Goal: Information Seeking & Learning: Learn about a topic

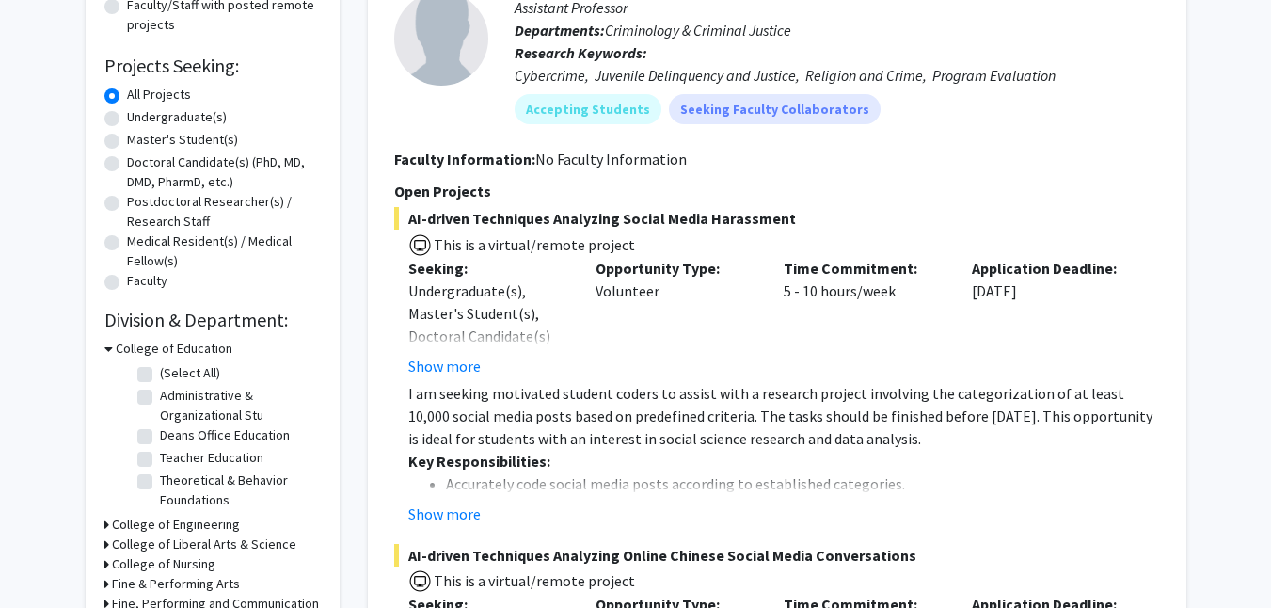
scroll to position [293, 0]
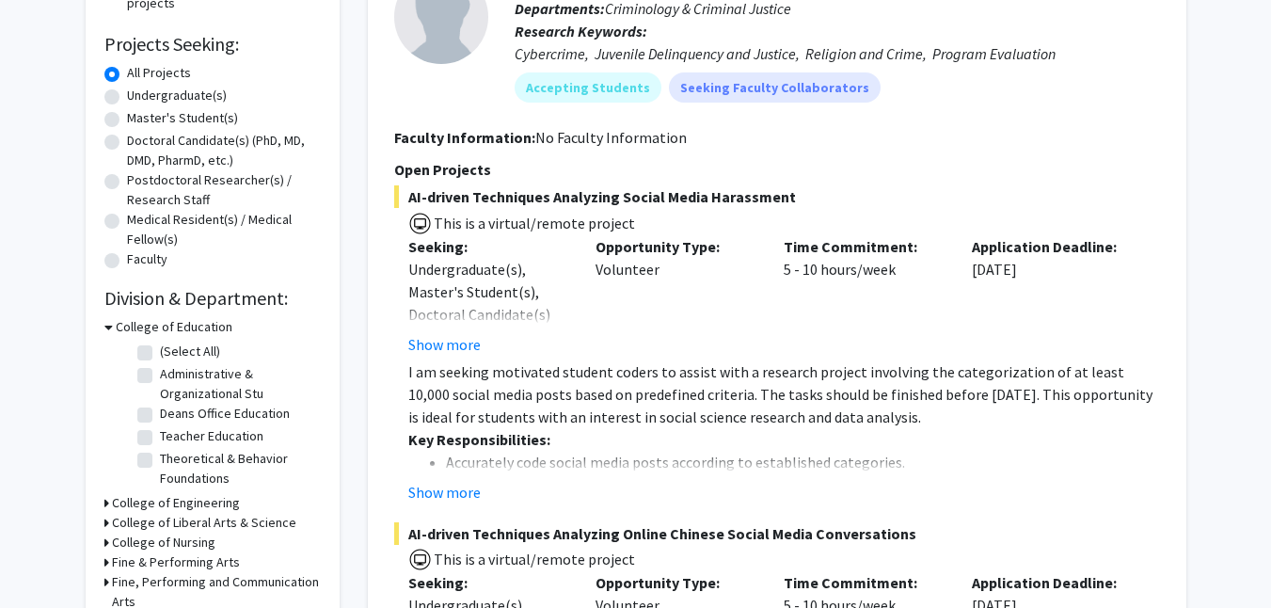
click at [141, 503] on h3 "College of Engineering" at bounding box center [176, 503] width 128 height 20
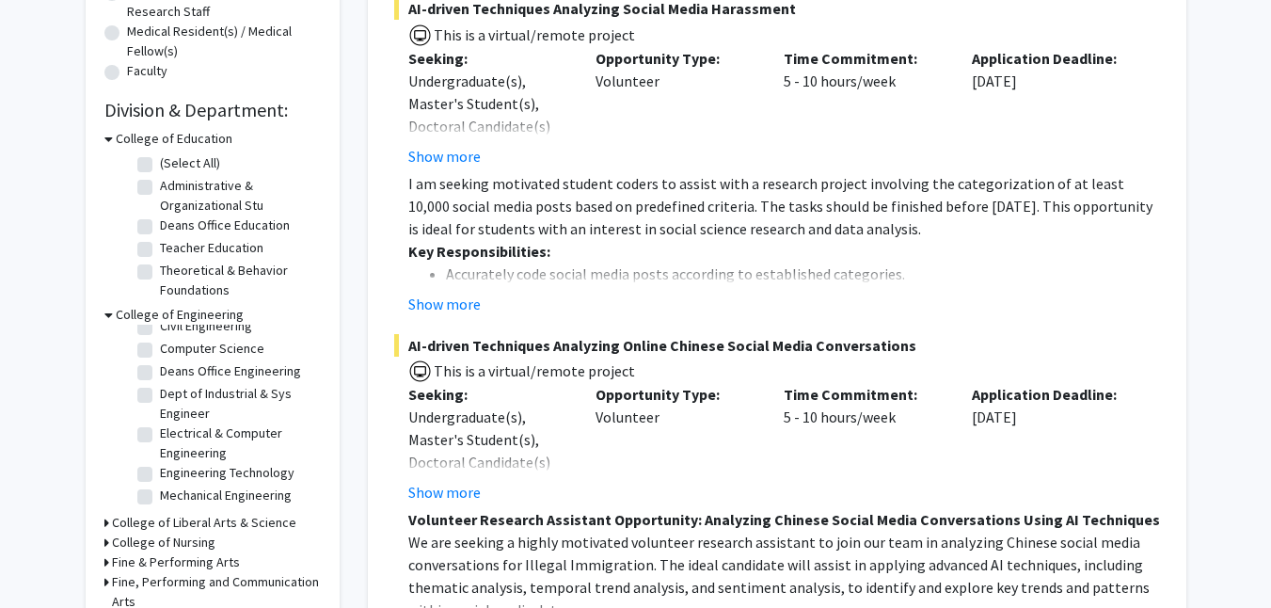
scroll to position [517, 0]
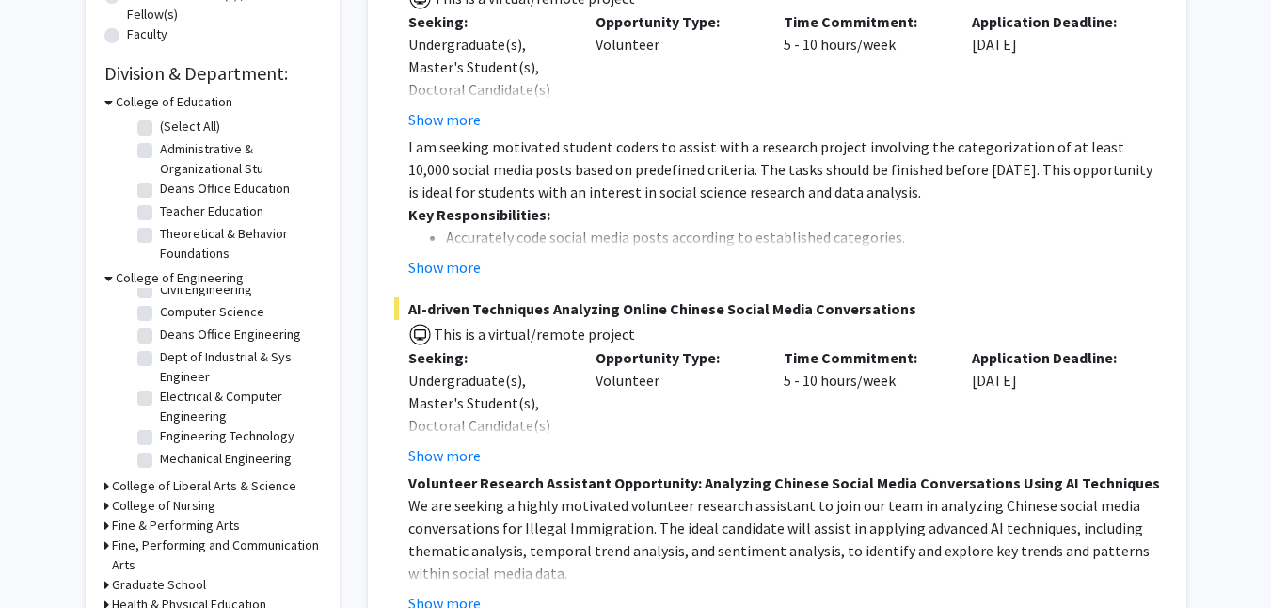
click at [160, 394] on label "Electrical & Computer Engineering" at bounding box center [238, 407] width 156 height 40
click at [160, 394] on input "Electrical & Computer Engineering" at bounding box center [166, 393] width 12 height 12
checkbox input "true"
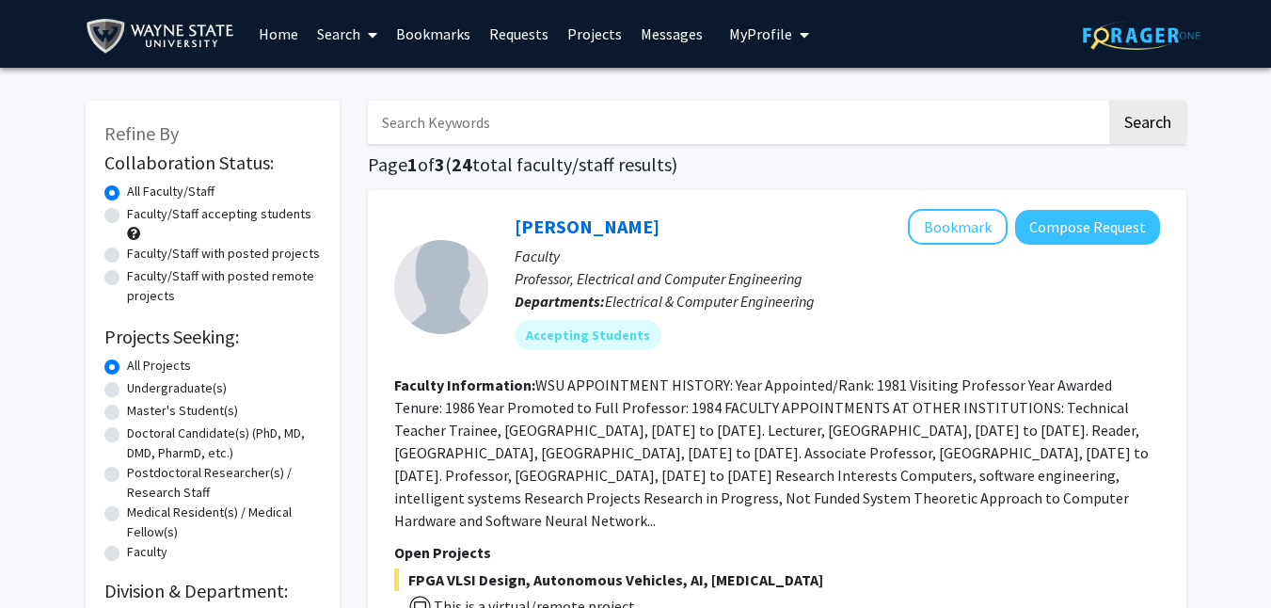
click at [127, 214] on label "Faculty/Staff accepting students" at bounding box center [219, 214] width 184 height 20
click at [127, 214] on input "Faculty/Staff accepting students" at bounding box center [133, 210] width 12 height 12
radio input "true"
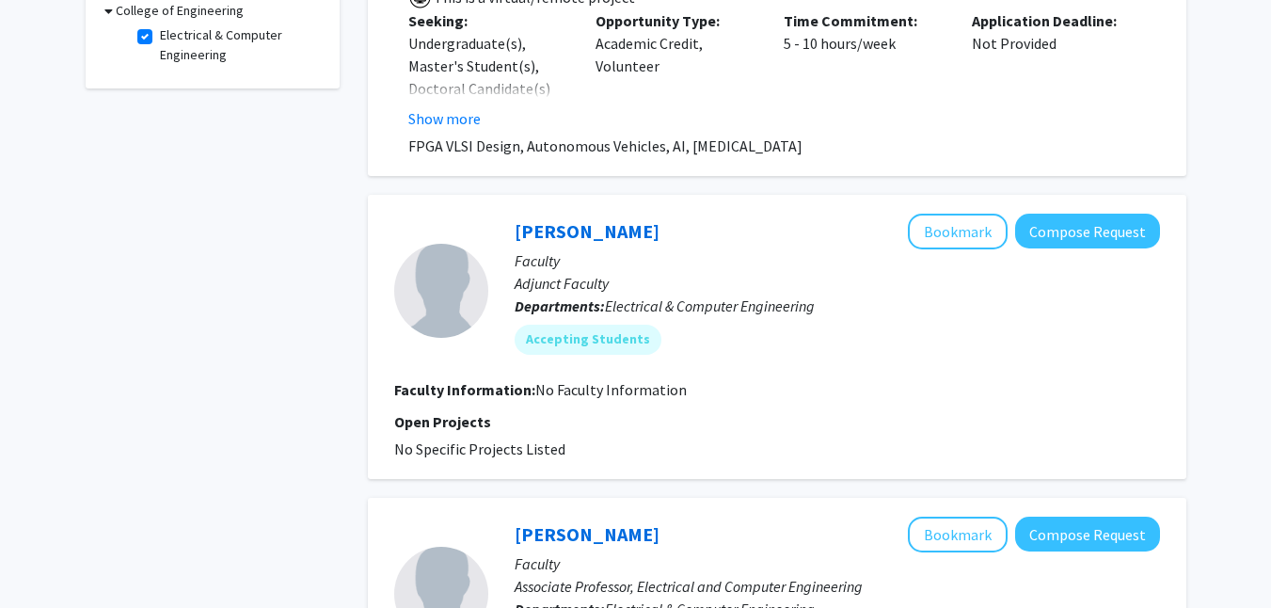
scroll to position [642, 0]
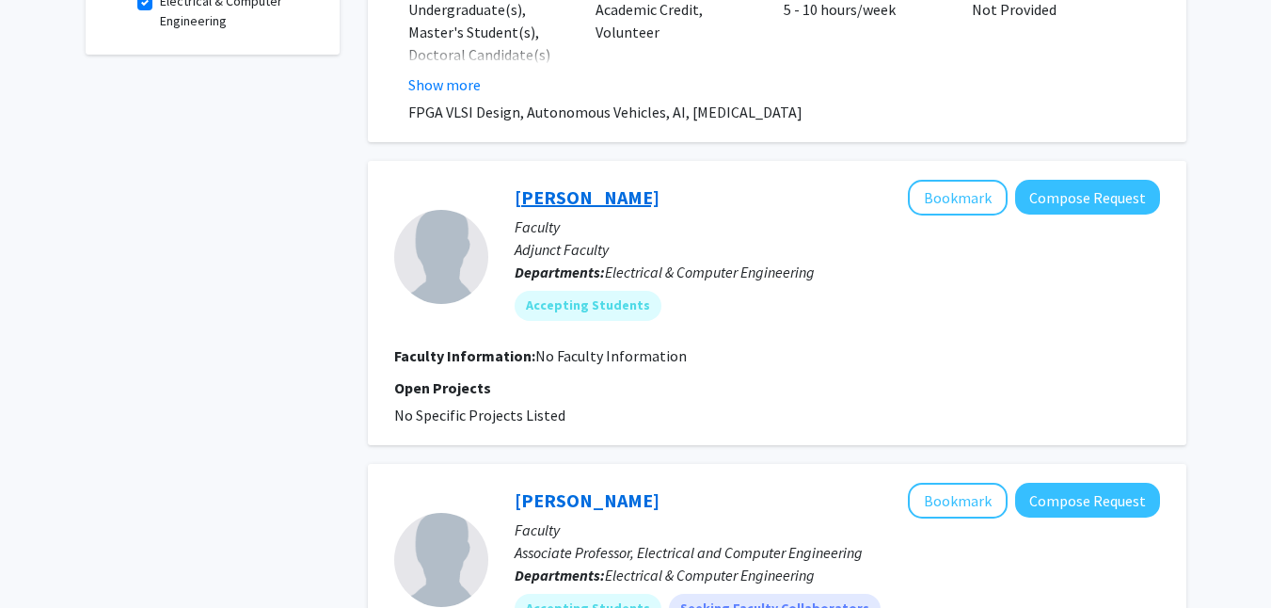
click at [610, 198] on link "[PERSON_NAME]" at bounding box center [587, 197] width 145 height 24
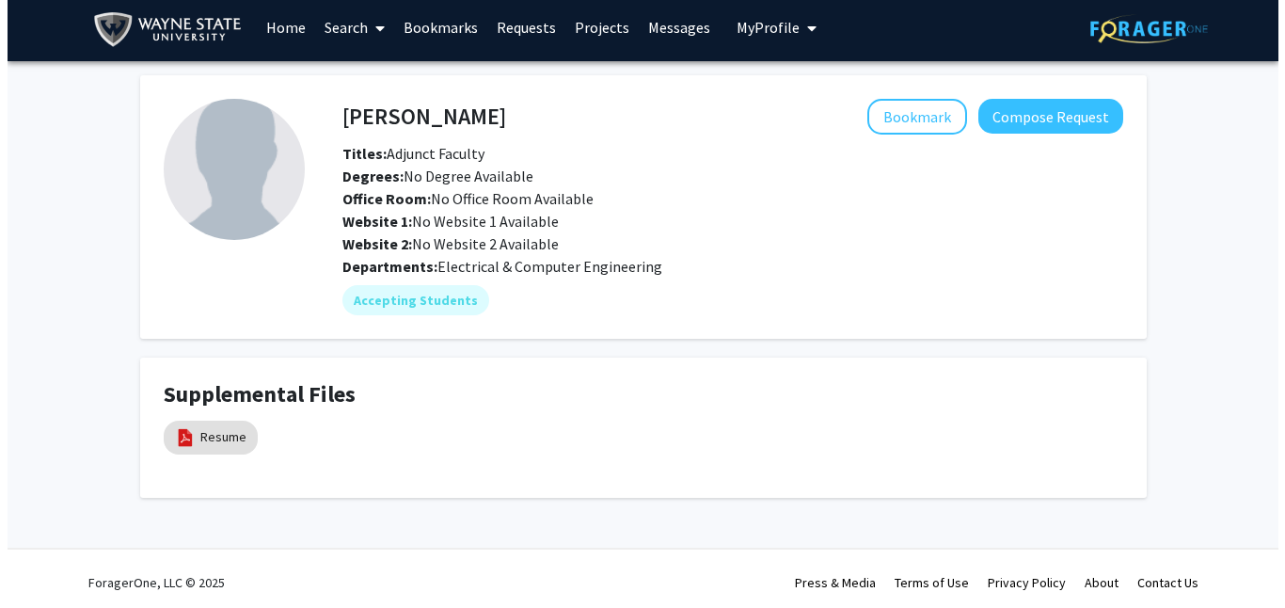
scroll to position [14, 0]
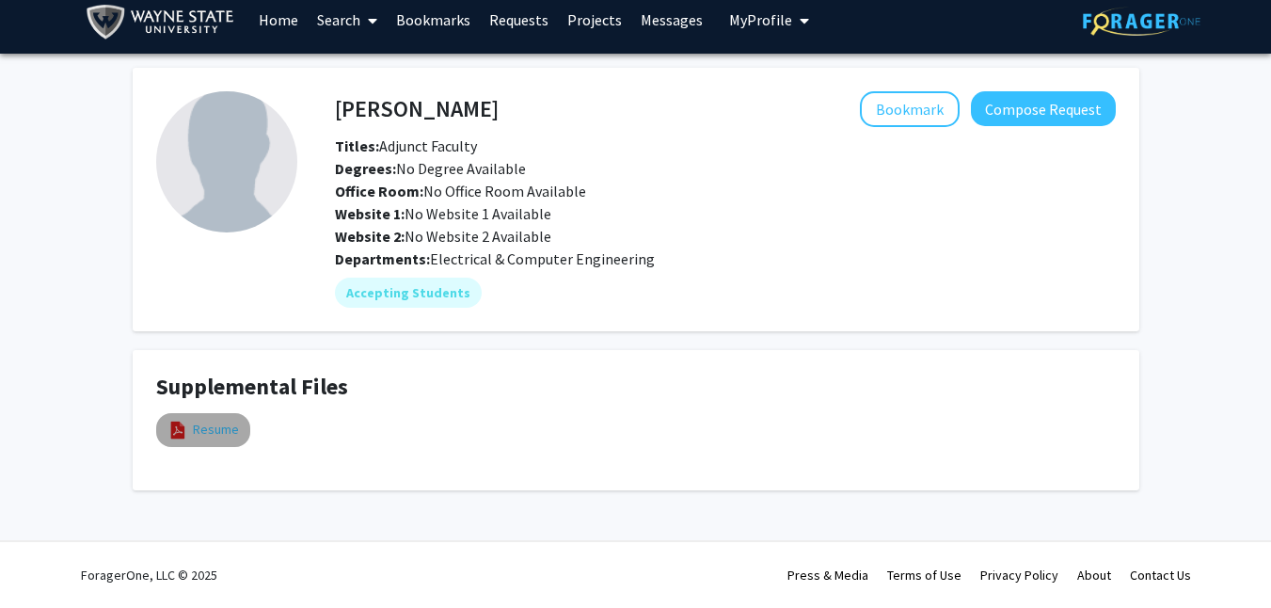
click at [221, 436] on link "Resume" at bounding box center [216, 430] width 46 height 20
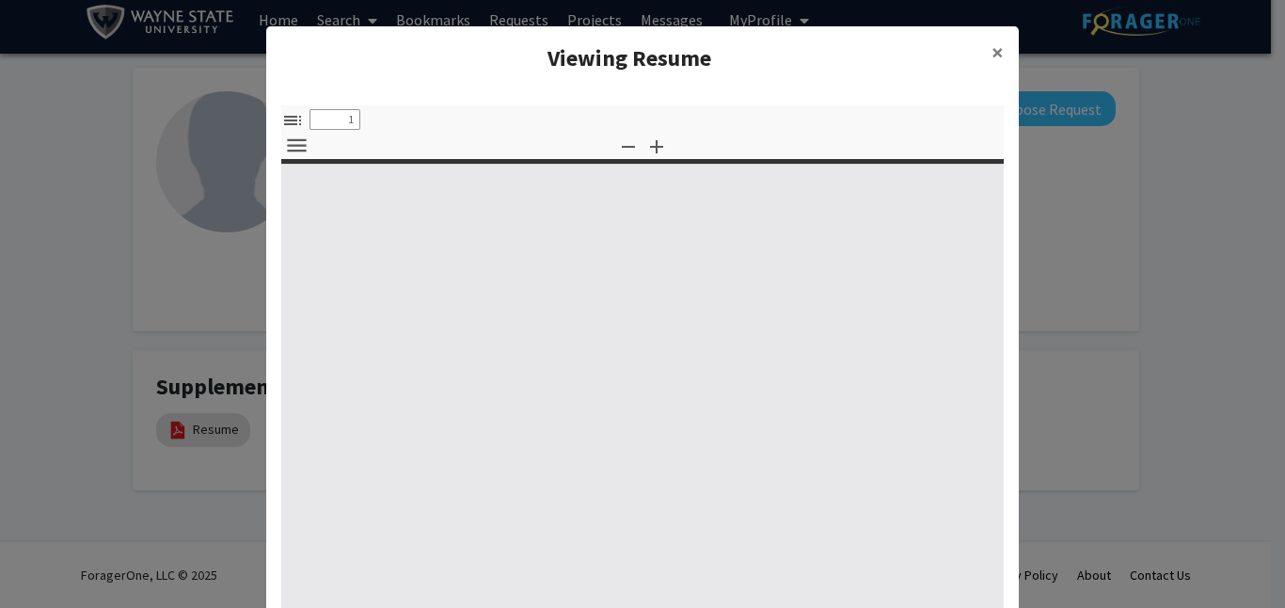
select select "custom"
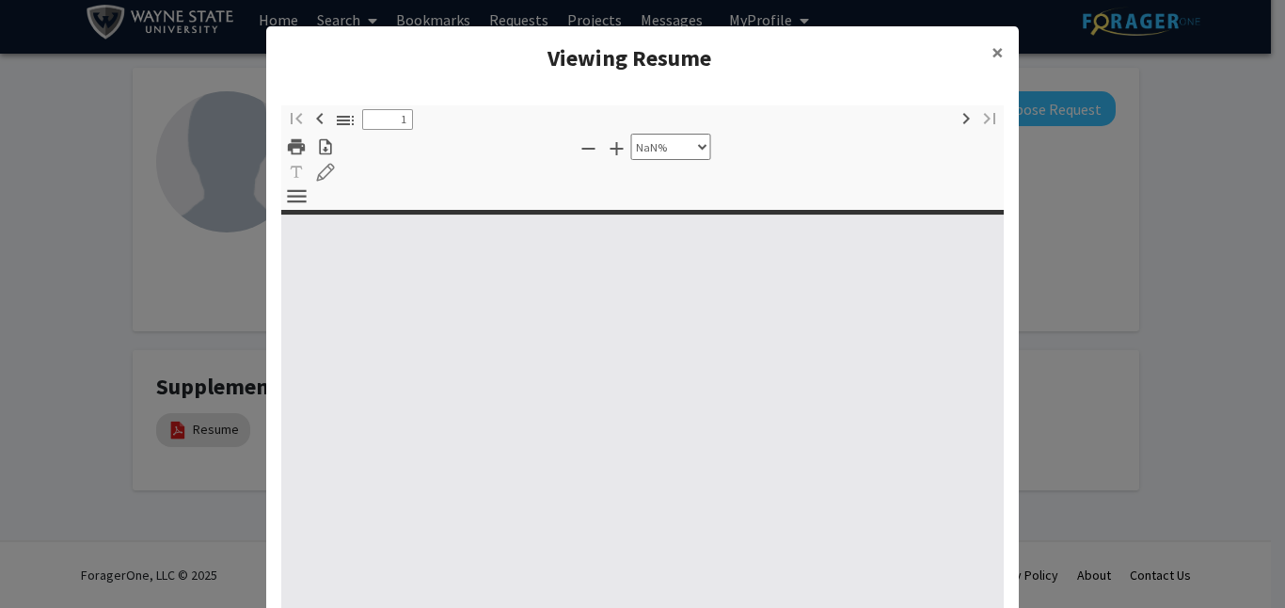
type input "0"
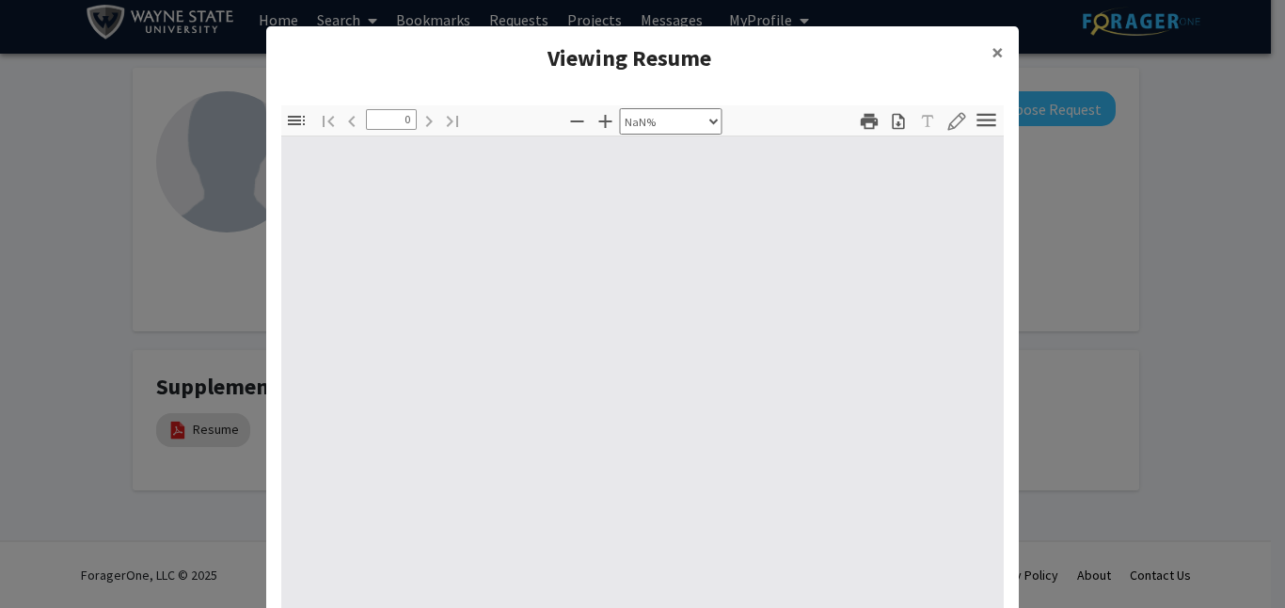
select select "auto"
type input "1"
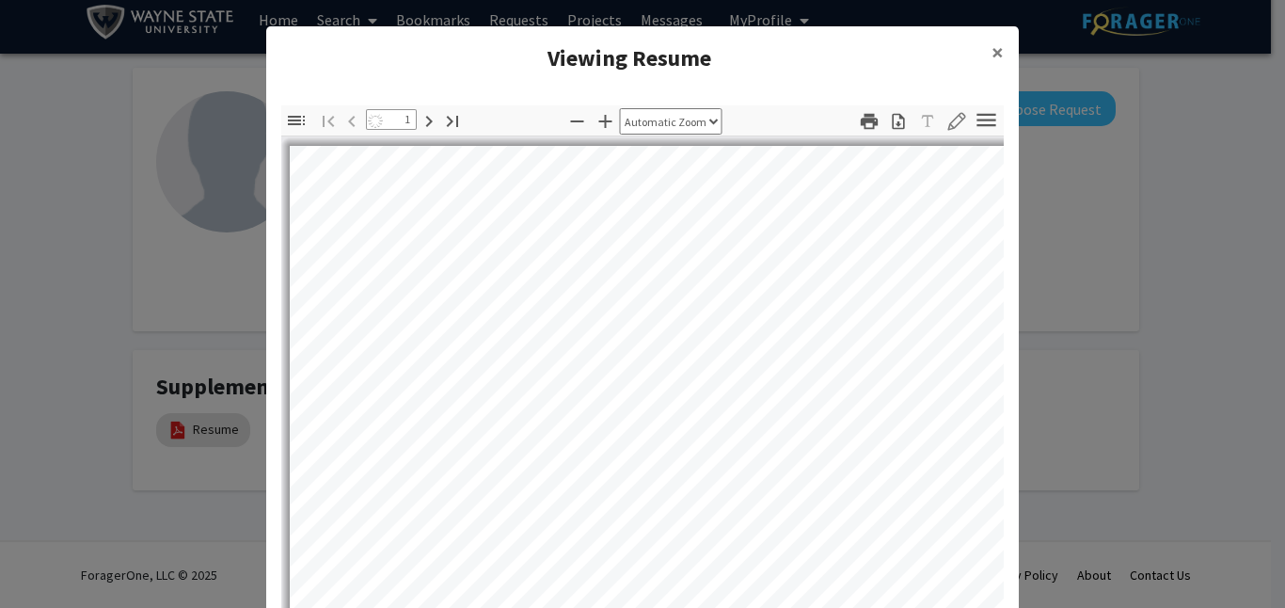
select select "auto"
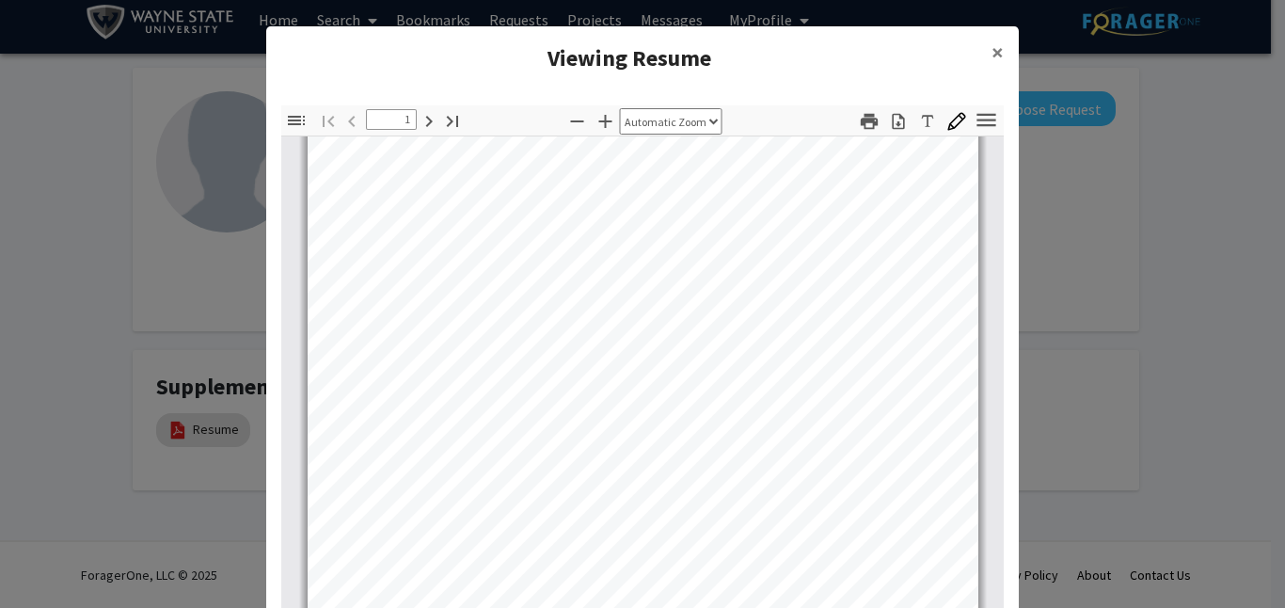
scroll to position [366, 0]
type input "3"
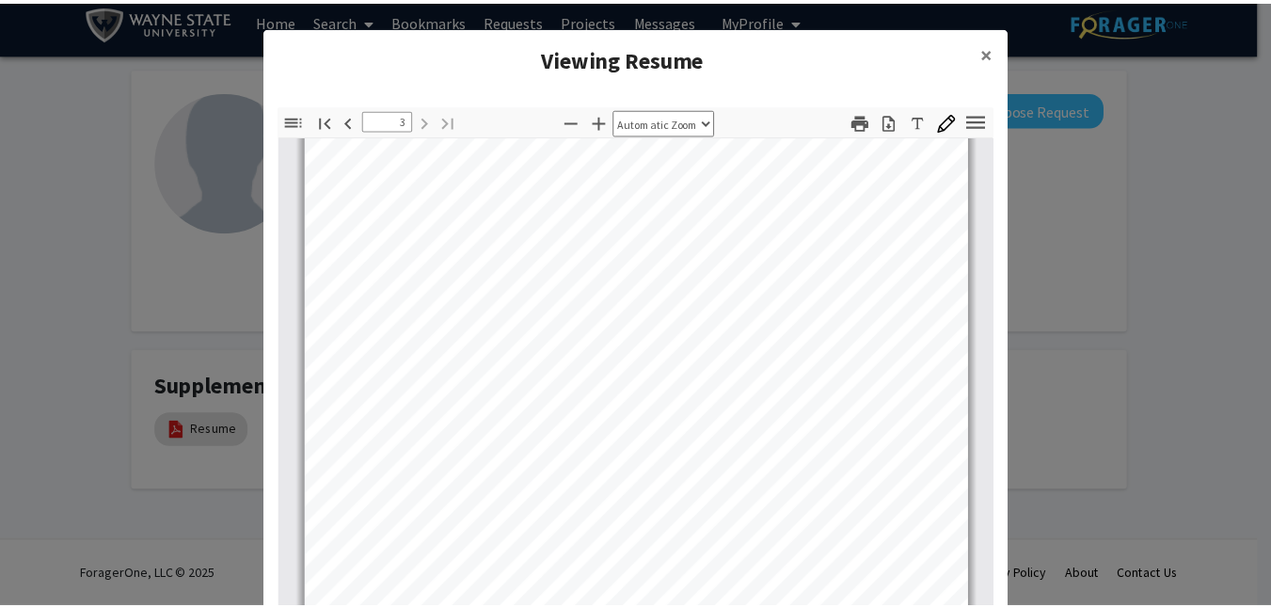
scroll to position [2109, 0]
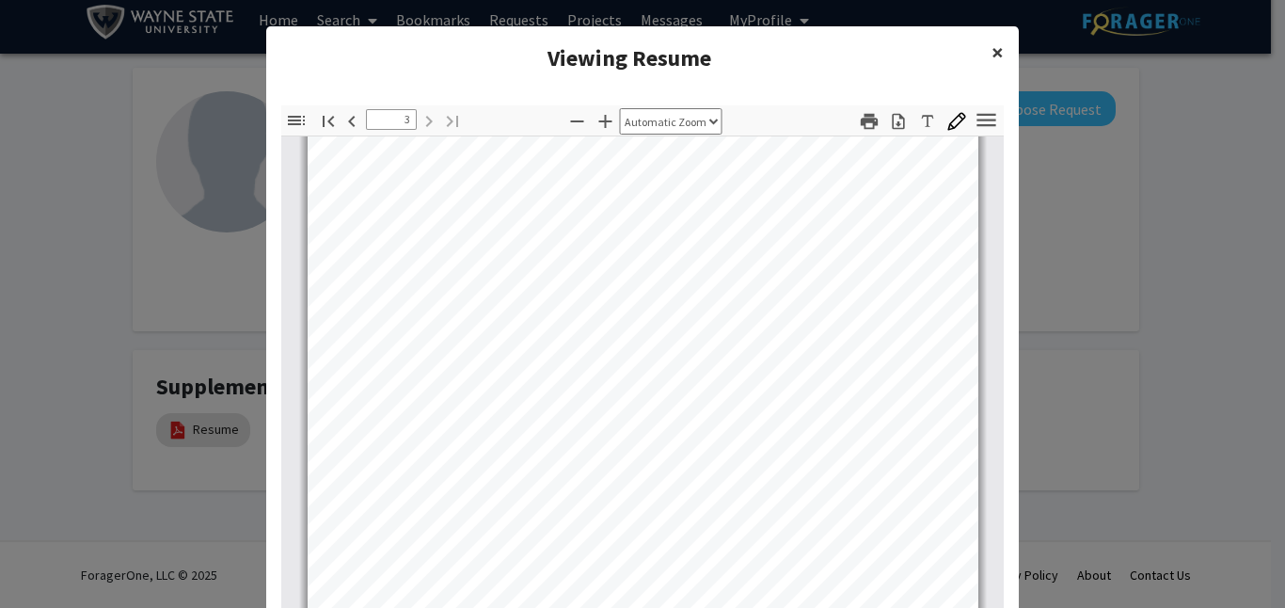
click at [992, 52] on span "×" at bounding box center [997, 52] width 12 height 29
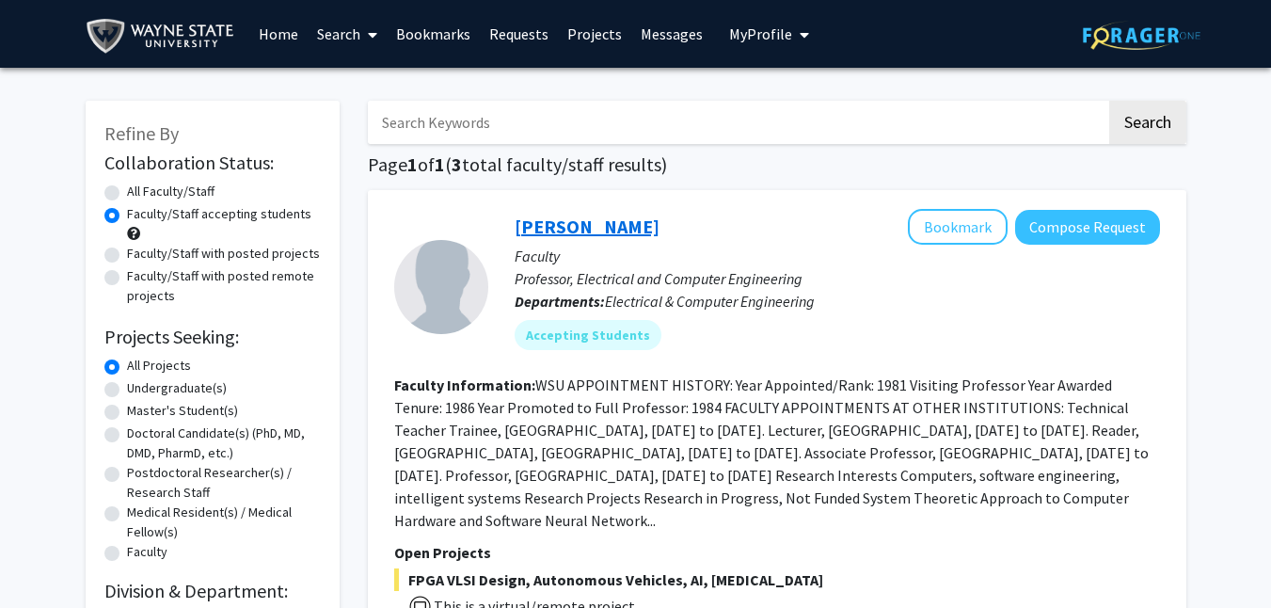
click at [591, 218] on link "[PERSON_NAME]" at bounding box center [587, 226] width 145 height 24
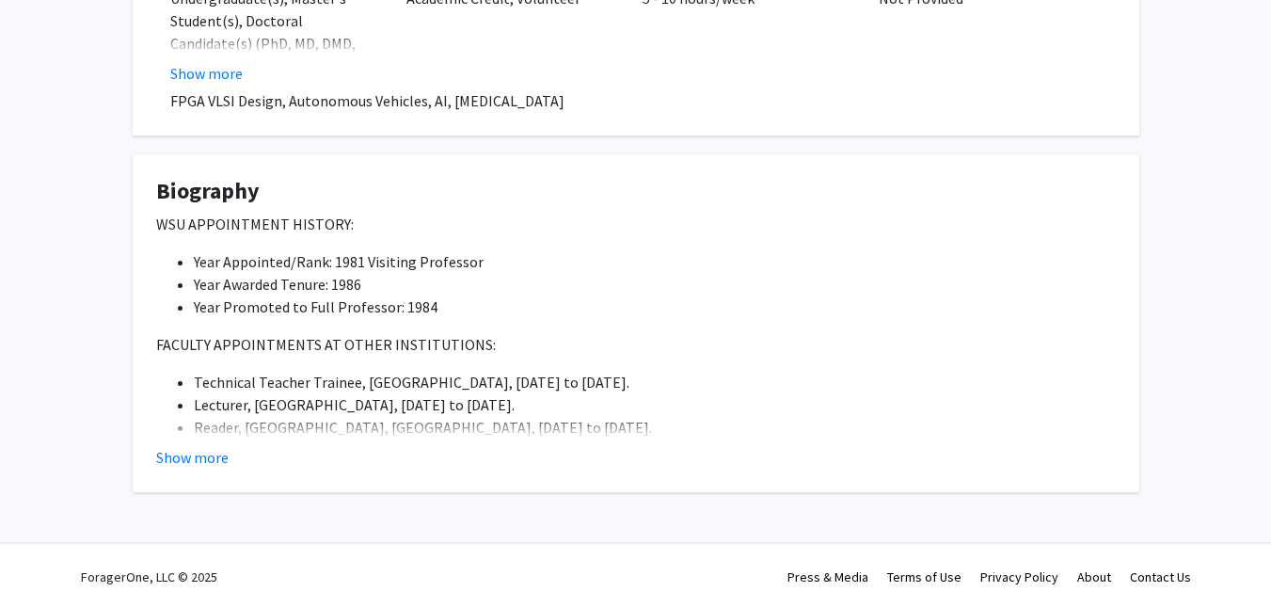
scroll to position [509, 0]
click at [218, 450] on button "Show more" at bounding box center [192, 455] width 72 height 23
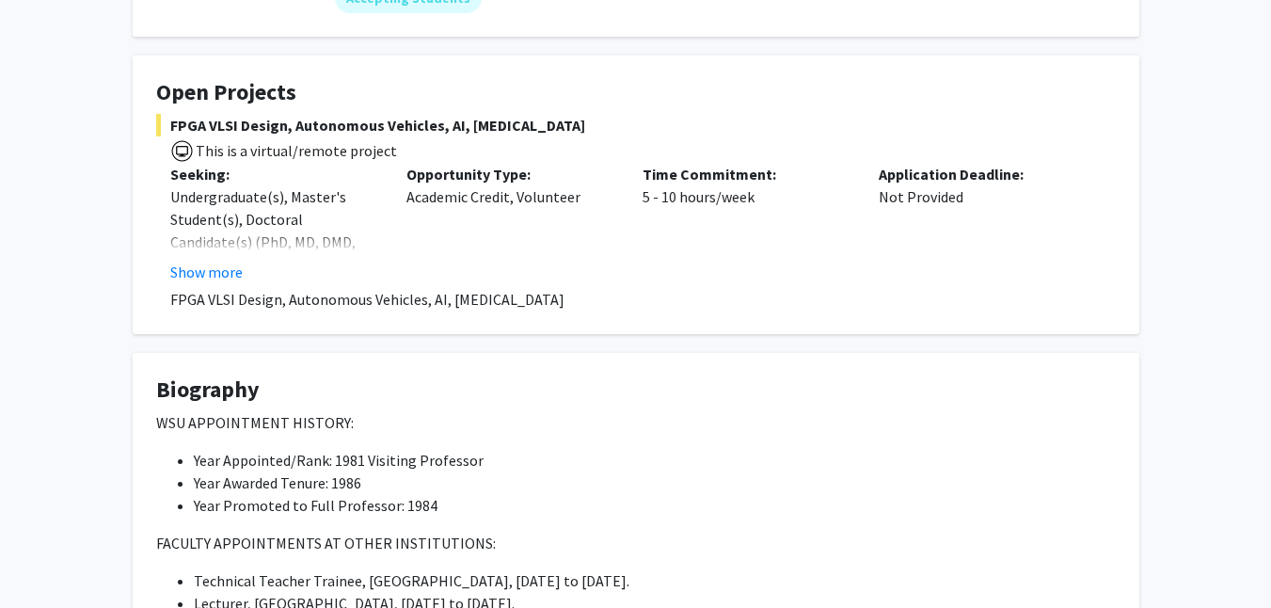
scroll to position [188, 0]
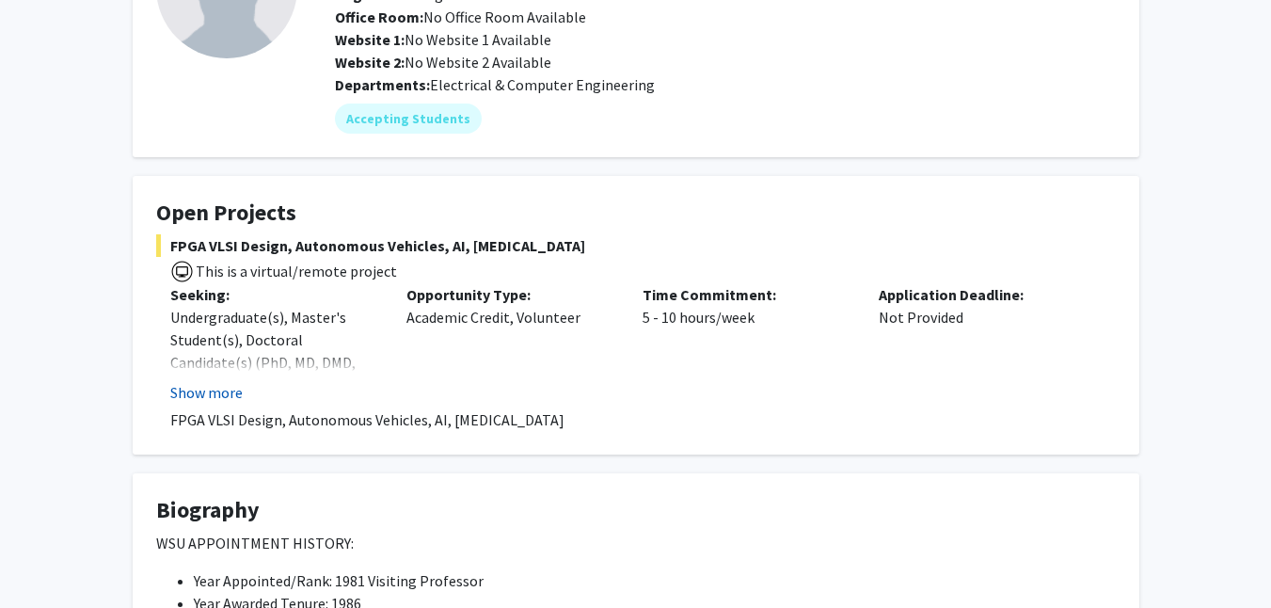
click at [194, 395] on button "Show more" at bounding box center [206, 392] width 72 height 23
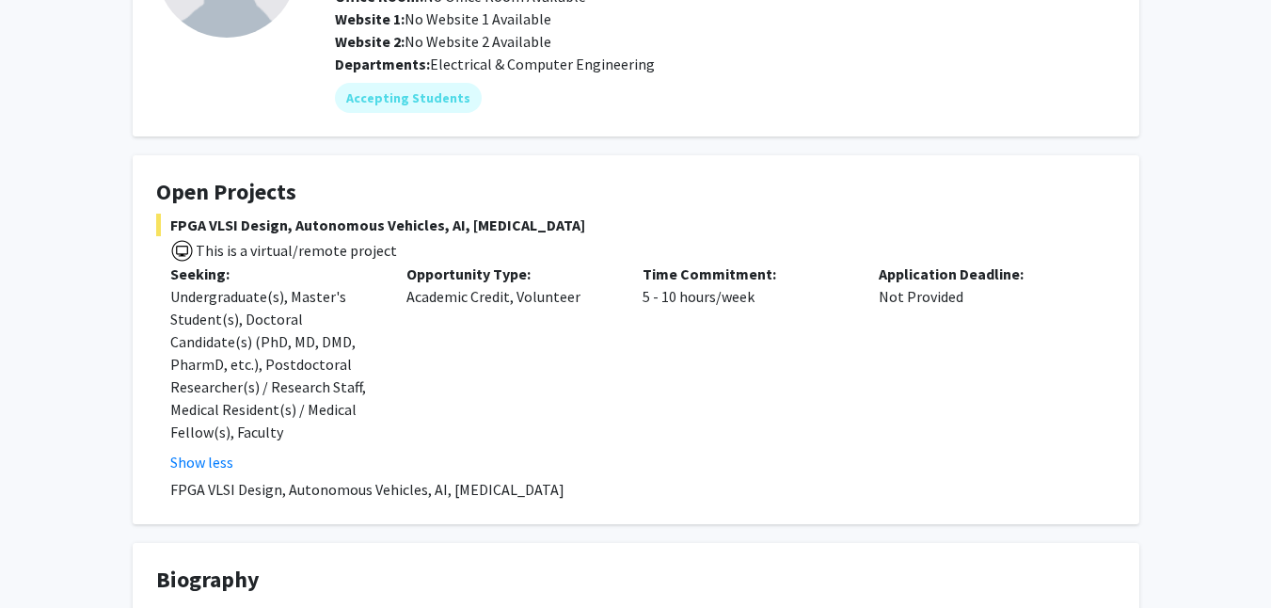
scroll to position [0, 0]
